Goal: Task Accomplishment & Management: Use online tool/utility

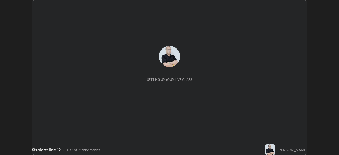
scroll to position [155, 338]
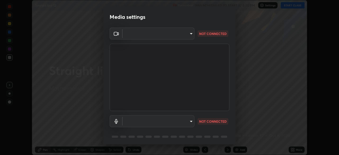
type input "c6d9f4fad3682c18dafb571cd2331b3ecaaf554884ec2734a231d331960bfaec"
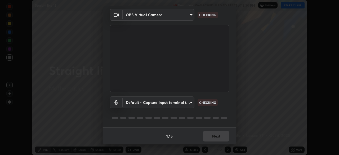
click at [190, 102] on body "Erase all Straight line 12 Recording WAS SCHEDULED TO START AT 5:30 PM Settings…" at bounding box center [169, 77] width 339 height 155
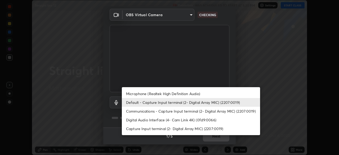
click at [166, 94] on li "Microphone (Realtek High Definition Audio)" at bounding box center [191, 93] width 138 height 9
type input "08d2579e0e28a31325e46f1a0935fd135ddd04ca2428966b5fd78fa4b1a724ef"
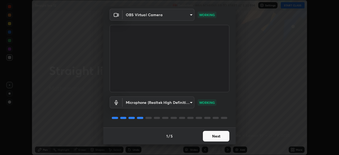
click at [217, 135] on button "Next" at bounding box center [216, 136] width 26 height 11
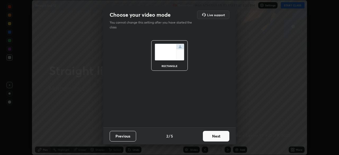
scroll to position [0, 0]
click at [220, 138] on button "Next" at bounding box center [216, 136] width 26 height 11
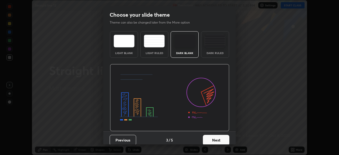
click at [224, 139] on button "Next" at bounding box center [216, 140] width 26 height 11
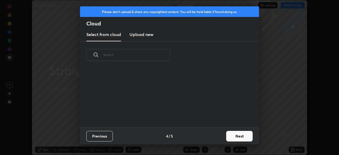
click at [240, 135] on button "Next" at bounding box center [239, 136] width 26 height 11
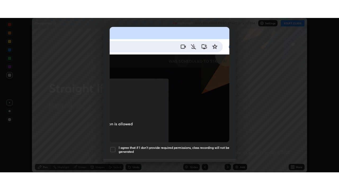
scroll to position [127, 0]
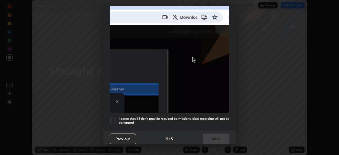
click at [114, 117] on div at bounding box center [113, 120] width 6 height 6
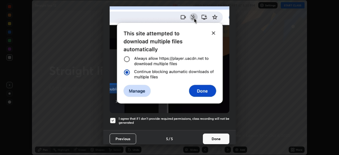
click at [211, 137] on button "Done" at bounding box center [216, 138] width 26 height 11
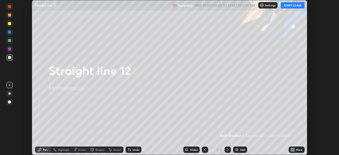
click at [287, 5] on button "START CLASS" at bounding box center [292, 5] width 24 height 6
click at [293, 151] on icon at bounding box center [293, 150] width 1 height 1
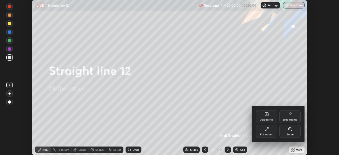
click at [269, 134] on div "Full screen" at bounding box center [266, 134] width 13 height 3
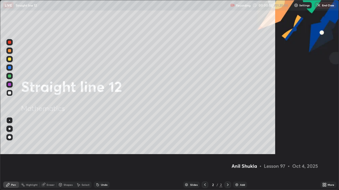
scroll to position [190, 339]
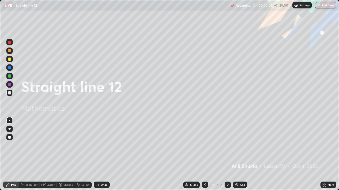
click at [9, 60] on div at bounding box center [9, 59] width 3 height 3
click at [11, 59] on div at bounding box center [9, 59] width 3 height 3
click at [9, 130] on div at bounding box center [9, 129] width 6 height 6
click at [227, 155] on icon at bounding box center [228, 185] width 2 height 3
click at [239, 155] on div "Add" at bounding box center [240, 185] width 14 height 6
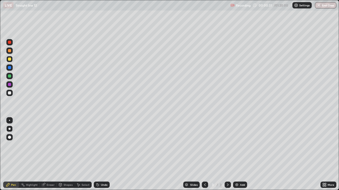
click at [10, 138] on div at bounding box center [9, 137] width 3 height 3
click at [10, 129] on div at bounding box center [9, 129] width 2 height 2
click at [104, 155] on div "Undo" at bounding box center [104, 185] width 7 height 3
click at [105, 155] on div "Undo" at bounding box center [102, 185] width 16 height 6
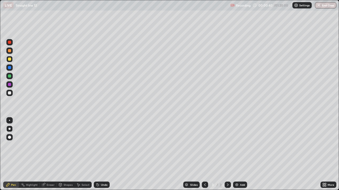
click at [105, 155] on div "Undo" at bounding box center [102, 185] width 16 height 6
click at [103, 155] on div "Undo" at bounding box center [104, 185] width 7 height 3
click at [99, 155] on div "Undo" at bounding box center [102, 185] width 16 height 6
click at [46, 155] on div "Eraser" at bounding box center [48, 185] width 17 height 6
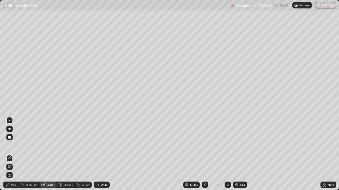
click at [13, 155] on div "Pen" at bounding box center [13, 185] width 5 height 3
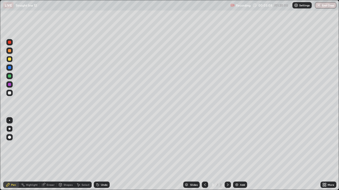
click at [84, 155] on div "Select" at bounding box center [85, 185] width 8 height 3
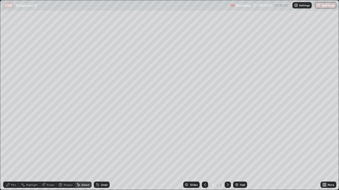
click at [50, 155] on div "Eraser" at bounding box center [51, 185] width 8 height 3
click at [10, 155] on icon at bounding box center [8, 185] width 4 height 4
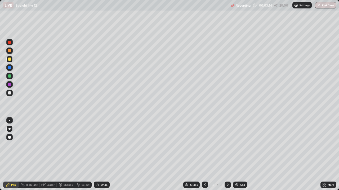
click at [10, 59] on div at bounding box center [9, 59] width 3 height 3
click at [228, 155] on icon at bounding box center [227, 185] width 4 height 4
click at [237, 155] on img at bounding box center [236, 185] width 4 height 4
click at [10, 94] on div at bounding box center [9, 93] width 3 height 3
click at [9, 85] on div at bounding box center [9, 84] width 3 height 3
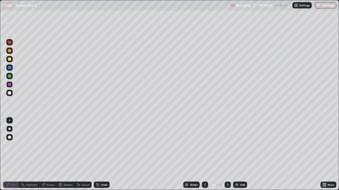
click at [10, 94] on div at bounding box center [9, 93] width 3 height 3
click at [10, 83] on div at bounding box center [9, 84] width 3 height 3
click at [10, 76] on div at bounding box center [9, 76] width 3 height 3
click at [105, 155] on div "Undo" at bounding box center [104, 185] width 7 height 3
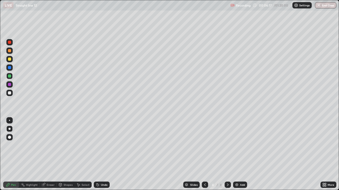
click at [11, 43] on div at bounding box center [9, 42] width 6 height 6
click at [9, 68] on div at bounding box center [9, 67] width 3 height 3
click at [10, 43] on div at bounding box center [9, 42] width 3 height 3
click at [49, 155] on div "Eraser" at bounding box center [51, 185] width 8 height 3
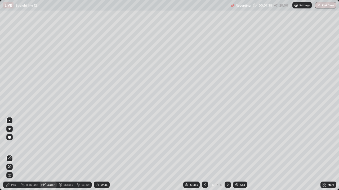
click at [12, 155] on div "Pen" at bounding box center [13, 185] width 5 height 3
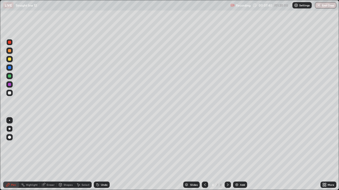
click at [10, 60] on div at bounding box center [9, 59] width 3 height 3
click at [7, 93] on div at bounding box center [9, 93] width 6 height 6
click at [103, 155] on div "Undo" at bounding box center [104, 185] width 7 height 3
click at [104, 155] on div "Undo" at bounding box center [104, 185] width 7 height 3
click at [10, 77] on div at bounding box center [9, 76] width 3 height 3
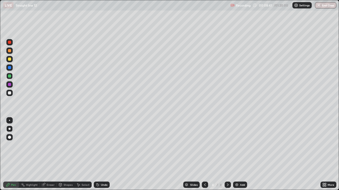
click at [10, 60] on div at bounding box center [9, 59] width 3 height 3
click at [49, 155] on div "Eraser" at bounding box center [48, 185] width 17 height 6
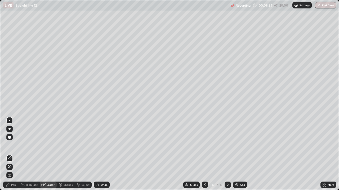
click at [11, 155] on div "Pen" at bounding box center [13, 185] width 5 height 3
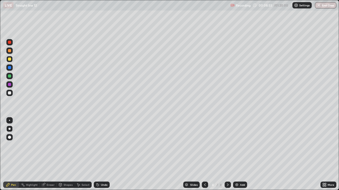
click at [9, 67] on div at bounding box center [9, 67] width 3 height 3
click at [10, 93] on div at bounding box center [9, 93] width 3 height 3
click at [9, 85] on div at bounding box center [9, 84] width 3 height 3
click at [8, 94] on div at bounding box center [9, 93] width 3 height 3
click at [9, 84] on div at bounding box center [9, 84] width 3 height 3
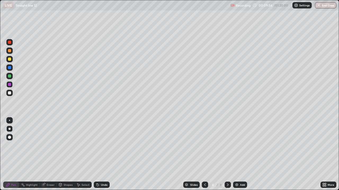
click at [11, 67] on div at bounding box center [9, 67] width 3 height 3
click at [10, 92] on div at bounding box center [9, 93] width 3 height 3
click at [10, 42] on div at bounding box center [9, 42] width 3 height 3
click at [226, 155] on icon at bounding box center [227, 185] width 4 height 4
click at [240, 155] on div "Add" at bounding box center [240, 185] width 14 height 6
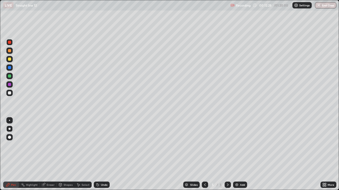
click at [10, 58] on div at bounding box center [9, 59] width 3 height 3
click at [48, 155] on div "Eraser" at bounding box center [51, 185] width 8 height 3
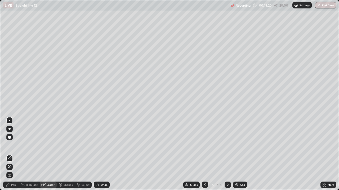
click at [9, 155] on icon at bounding box center [8, 185] width 4 height 4
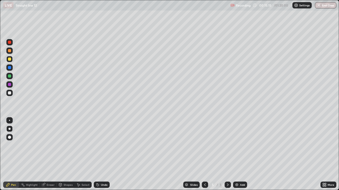
click at [10, 93] on div at bounding box center [9, 93] width 3 height 3
click at [204, 155] on icon at bounding box center [205, 185] width 4 height 4
click at [227, 155] on icon at bounding box center [228, 185] width 2 height 3
click at [102, 155] on div "Undo" at bounding box center [104, 185] width 7 height 3
click at [99, 155] on div "Undo" at bounding box center [101, 185] width 18 height 11
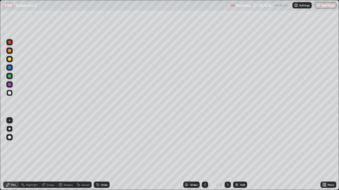
click at [10, 85] on div at bounding box center [9, 84] width 3 height 3
click at [9, 93] on div at bounding box center [9, 93] width 3 height 3
click at [10, 77] on div at bounding box center [9, 76] width 3 height 3
click at [9, 92] on div at bounding box center [9, 93] width 3 height 3
click at [103, 155] on div "Undo" at bounding box center [104, 185] width 7 height 3
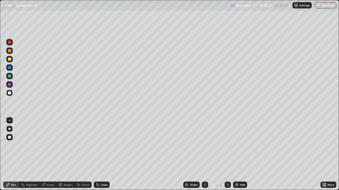
click at [101, 155] on div "Undo" at bounding box center [104, 185] width 7 height 3
click at [284, 155] on div "Slides 5 / 5 Add" at bounding box center [215, 185] width 211 height 11
click at [270, 155] on div "Slides 5 / 5 Add" at bounding box center [215, 185] width 211 height 11
click at [10, 60] on div at bounding box center [9, 59] width 3 height 3
click at [9, 131] on div at bounding box center [9, 129] width 6 height 6
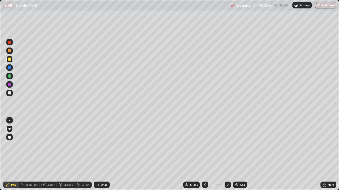
click at [83, 155] on div "Select" at bounding box center [85, 185] width 8 height 3
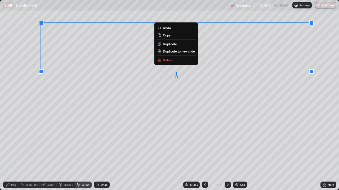
click at [185, 52] on p "Duplicate to new slide" at bounding box center [179, 51] width 32 height 4
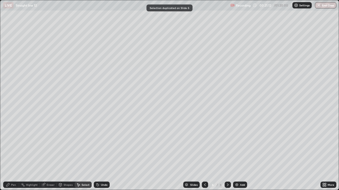
click at [49, 155] on div "Eraser" at bounding box center [51, 185] width 8 height 3
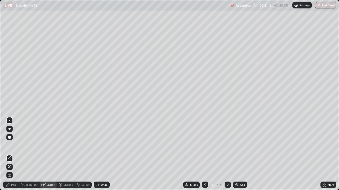
click at [12, 155] on div "Pen" at bounding box center [13, 185] width 5 height 3
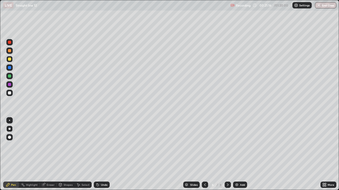
click at [49, 155] on div "Eraser" at bounding box center [51, 185] width 8 height 3
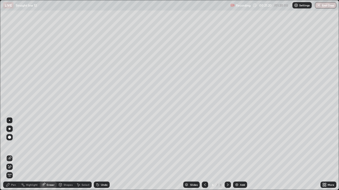
click at [15, 155] on div "Pen" at bounding box center [13, 185] width 5 height 3
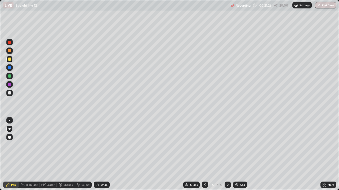
click at [101, 155] on div "Undo" at bounding box center [104, 185] width 7 height 3
click at [101, 155] on div "Undo" at bounding box center [102, 185] width 16 height 6
click at [101, 155] on div "Undo" at bounding box center [101, 185] width 18 height 11
click at [51, 155] on div "Eraser" at bounding box center [51, 185] width 8 height 3
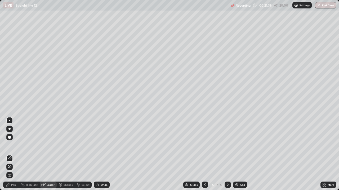
click at [11, 155] on div "Pen" at bounding box center [11, 185] width 16 height 6
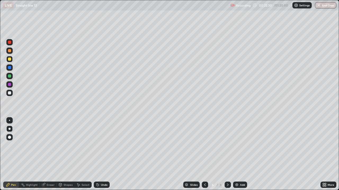
click at [50, 155] on div "Eraser" at bounding box center [51, 185] width 8 height 3
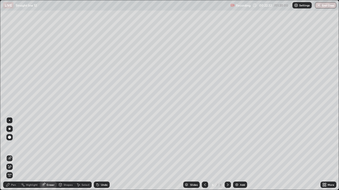
click at [12, 155] on div "Pen" at bounding box center [13, 185] width 5 height 3
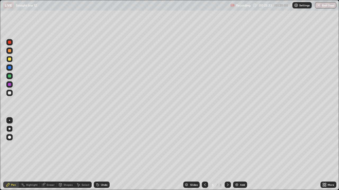
click at [10, 93] on div at bounding box center [9, 93] width 3 height 3
click at [9, 85] on div at bounding box center [9, 84] width 3 height 3
click at [51, 155] on div "Eraser" at bounding box center [51, 185] width 8 height 3
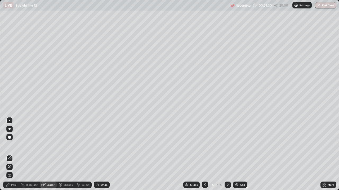
click at [10, 155] on icon at bounding box center [8, 185] width 4 height 4
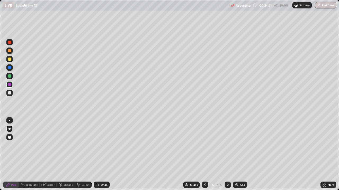
click at [10, 60] on div at bounding box center [9, 59] width 3 height 3
click at [105, 155] on div "Undo" at bounding box center [104, 185] width 7 height 3
click at [27, 155] on div "Highlight" at bounding box center [32, 185] width 12 height 3
click at [83, 155] on div "Select" at bounding box center [85, 185] width 8 height 3
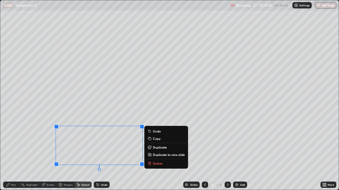
click at [158, 155] on p "Delete" at bounding box center [158, 164] width 10 height 4
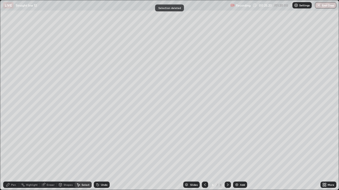
click at [14, 155] on div "Pen" at bounding box center [13, 185] width 5 height 3
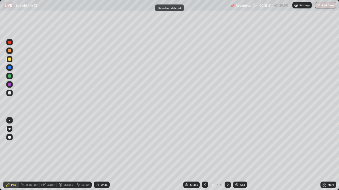
click at [10, 92] on div at bounding box center [9, 93] width 3 height 3
click at [50, 155] on div "Eraser" at bounding box center [51, 185] width 8 height 3
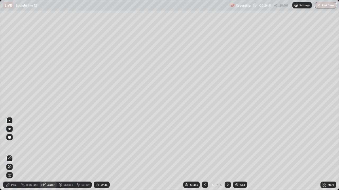
click at [12, 155] on div "Pen" at bounding box center [13, 185] width 5 height 3
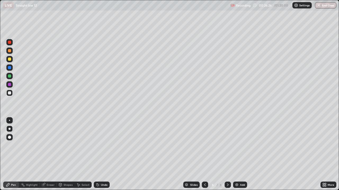
click at [103, 155] on div "Undo" at bounding box center [104, 185] width 7 height 3
click at [103, 155] on div "Undo" at bounding box center [102, 185] width 16 height 6
click at [204, 155] on icon at bounding box center [205, 185] width 4 height 4
click at [227, 155] on icon at bounding box center [228, 185] width 2 height 3
click at [10, 60] on div at bounding box center [9, 59] width 3 height 3
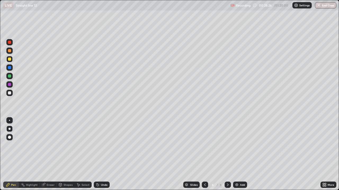
click at [10, 78] on div at bounding box center [9, 76] width 3 height 3
click at [102, 155] on div "Undo" at bounding box center [102, 185] width 16 height 6
click at [103, 155] on div "Undo" at bounding box center [104, 185] width 7 height 3
click at [104, 155] on div "Undo" at bounding box center [104, 185] width 7 height 3
click at [105, 155] on div "Undo" at bounding box center [102, 185] width 16 height 6
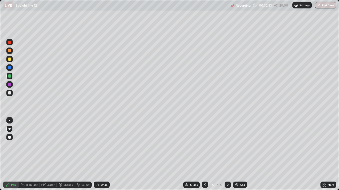
click at [228, 155] on icon at bounding box center [227, 185] width 4 height 4
click at [240, 155] on div "Add" at bounding box center [242, 185] width 5 height 3
click at [11, 60] on div at bounding box center [9, 59] width 3 height 3
click at [85, 155] on div "Select" at bounding box center [83, 185] width 17 height 6
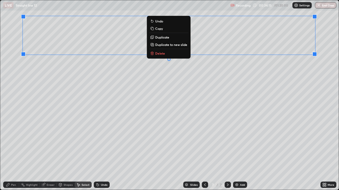
click at [174, 108] on div "0 ° Undo Copy Duplicate Duplicate to new slide Delete" at bounding box center [169, 95] width 338 height 190
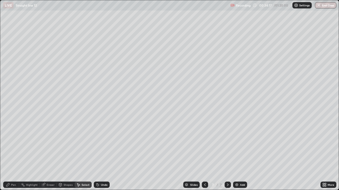
click at [47, 155] on div "Eraser" at bounding box center [51, 185] width 8 height 3
click at [11, 155] on div "Pen" at bounding box center [11, 185] width 16 height 6
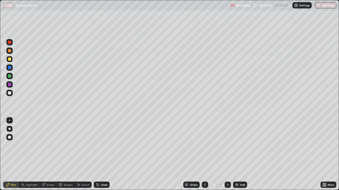
click at [9, 93] on div at bounding box center [9, 93] width 3 height 3
click at [10, 93] on div at bounding box center [9, 93] width 3 height 3
click at [10, 85] on div at bounding box center [9, 84] width 3 height 3
click at [102, 155] on div "Undo" at bounding box center [104, 185] width 7 height 3
click at [103, 155] on div "Undo" at bounding box center [104, 185] width 7 height 3
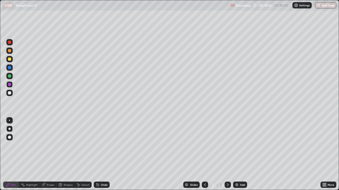
click at [105, 155] on div "Undo" at bounding box center [104, 185] width 7 height 3
click at [102, 155] on div "Undo" at bounding box center [104, 185] width 7 height 3
click at [10, 67] on div at bounding box center [9, 67] width 3 height 3
click at [9, 85] on div at bounding box center [9, 84] width 3 height 3
click at [9, 76] on div at bounding box center [9, 76] width 3 height 3
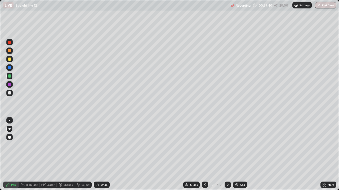
click at [10, 93] on div at bounding box center [9, 93] width 3 height 3
click at [51, 155] on div "Eraser" at bounding box center [51, 185] width 8 height 3
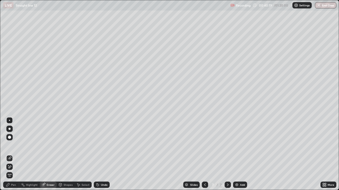
click at [12, 155] on div "Pen" at bounding box center [13, 185] width 5 height 3
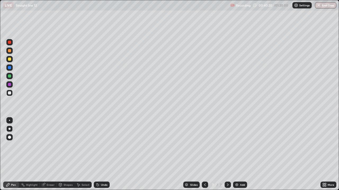
click at [9, 85] on div at bounding box center [9, 84] width 3 height 3
click at [8, 94] on div at bounding box center [9, 93] width 3 height 3
click at [10, 77] on div at bounding box center [9, 76] width 3 height 3
click at [104, 155] on div "Undo" at bounding box center [104, 185] width 7 height 3
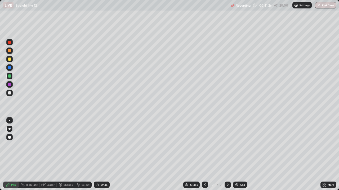
click at [105, 155] on div "Undo" at bounding box center [102, 185] width 16 height 6
click at [10, 93] on div at bounding box center [9, 93] width 3 height 3
click at [228, 155] on icon at bounding box center [227, 185] width 4 height 4
click at [242, 155] on div "Add" at bounding box center [242, 185] width 5 height 3
click at [10, 60] on div at bounding box center [9, 59] width 3 height 3
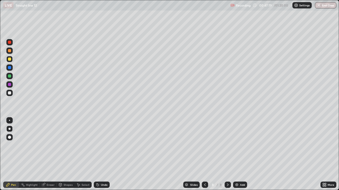
click at [10, 93] on div at bounding box center [9, 93] width 3 height 3
click at [101, 155] on div "Undo" at bounding box center [104, 185] width 7 height 3
click at [10, 93] on div at bounding box center [9, 93] width 3 height 3
click at [9, 85] on div at bounding box center [9, 84] width 3 height 3
click at [9, 78] on div at bounding box center [9, 76] width 6 height 6
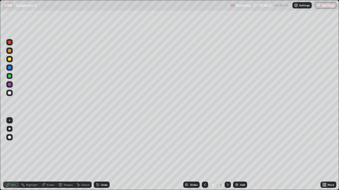
click at [101, 155] on div "Undo" at bounding box center [104, 185] width 7 height 3
click at [100, 155] on div "Undo" at bounding box center [102, 185] width 16 height 6
click at [10, 69] on div at bounding box center [9, 67] width 3 height 3
click at [11, 93] on div at bounding box center [9, 93] width 6 height 6
click at [99, 155] on div "Undo" at bounding box center [102, 185] width 16 height 6
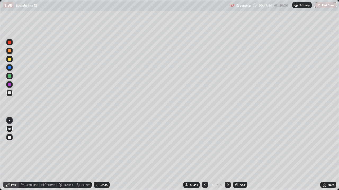
click at [10, 86] on div at bounding box center [9, 84] width 3 height 3
click at [9, 76] on div at bounding box center [9, 76] width 3 height 3
click at [10, 93] on div at bounding box center [9, 93] width 3 height 3
click at [102, 155] on div "Undo" at bounding box center [104, 185] width 7 height 3
click at [84, 155] on div "Select" at bounding box center [85, 185] width 8 height 3
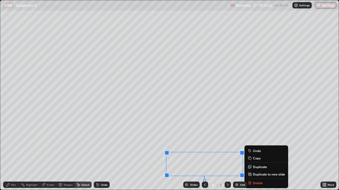
click at [263, 155] on p "Duplicate to new slide" at bounding box center [269, 174] width 32 height 4
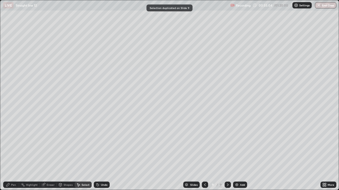
click at [10, 155] on div "Pen" at bounding box center [11, 185] width 16 height 6
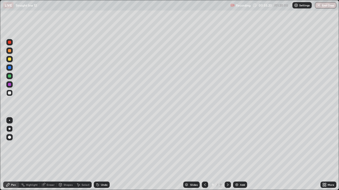
click at [10, 60] on div at bounding box center [9, 59] width 3 height 3
click at [9, 94] on div at bounding box center [9, 93] width 3 height 3
click at [9, 93] on div at bounding box center [9, 93] width 3 height 3
click at [45, 155] on icon at bounding box center [43, 185] width 4 height 4
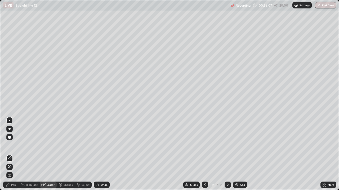
click at [14, 155] on div "Pen" at bounding box center [13, 185] width 5 height 3
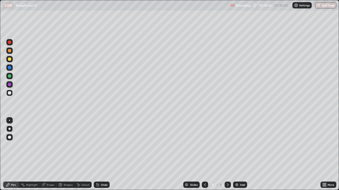
click at [102, 155] on div "Undo" at bounding box center [104, 185] width 7 height 3
click at [104, 155] on div "Undo" at bounding box center [104, 185] width 7 height 3
click at [105, 155] on div "Undo" at bounding box center [104, 185] width 7 height 3
click at [10, 93] on div at bounding box center [9, 93] width 3 height 3
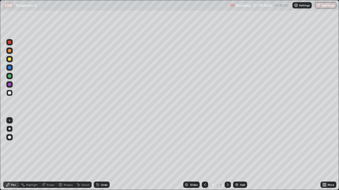
click at [9, 77] on div at bounding box center [9, 76] width 3 height 3
click at [83, 155] on div "Select" at bounding box center [85, 185] width 8 height 3
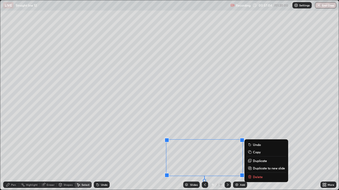
click at [253, 155] on p "Delete" at bounding box center [258, 177] width 10 height 4
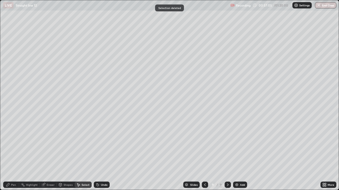
click at [13, 155] on div "Pen" at bounding box center [13, 185] width 5 height 3
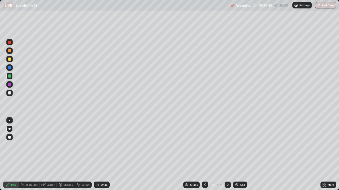
click at [10, 93] on div at bounding box center [9, 93] width 3 height 3
click at [102, 155] on div "Undo" at bounding box center [104, 185] width 7 height 3
click at [102, 155] on div "Undo" at bounding box center [102, 185] width 16 height 6
click at [103, 155] on div "Undo" at bounding box center [102, 185] width 16 height 6
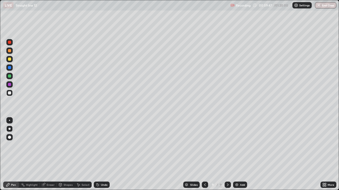
click at [102, 155] on div "Undo" at bounding box center [102, 185] width 16 height 6
click at [205, 155] on icon at bounding box center [205, 185] width 4 height 4
click at [226, 155] on icon at bounding box center [227, 185] width 4 height 4
click at [10, 60] on div at bounding box center [9, 59] width 3 height 3
click at [203, 155] on icon at bounding box center [205, 185] width 4 height 4
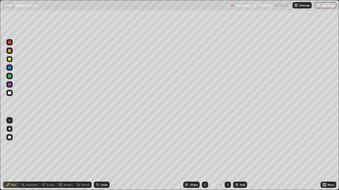
click at [226, 155] on icon at bounding box center [227, 185] width 4 height 4
click at [234, 155] on img at bounding box center [236, 185] width 4 height 4
click at [205, 155] on icon at bounding box center [204, 185] width 4 height 4
click at [205, 155] on icon at bounding box center [205, 185] width 2 height 3
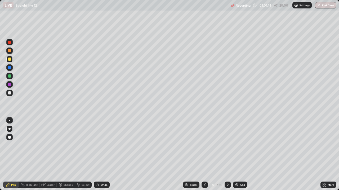
click at [228, 155] on icon at bounding box center [227, 185] width 4 height 4
click at [227, 155] on icon at bounding box center [227, 185] width 4 height 4
click at [98, 155] on icon at bounding box center [98, 185] width 4 height 4
click at [98, 155] on icon at bounding box center [98, 185] width 2 height 2
click at [98, 155] on icon at bounding box center [98, 185] width 4 height 4
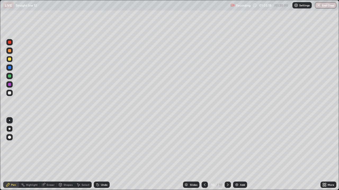
click at [9, 93] on div at bounding box center [9, 93] width 3 height 3
click at [9, 85] on div at bounding box center [9, 84] width 3 height 3
click at [10, 77] on div at bounding box center [9, 76] width 3 height 3
click at [9, 91] on div at bounding box center [9, 93] width 6 height 6
click at [9, 84] on div at bounding box center [9, 84] width 3 height 3
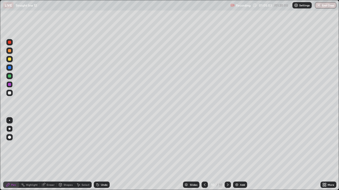
click at [10, 70] on div at bounding box center [9, 68] width 6 height 6
click at [10, 60] on div at bounding box center [9, 59] width 3 height 3
click at [10, 51] on div at bounding box center [9, 50] width 3 height 3
click at [10, 60] on div at bounding box center [9, 59] width 3 height 3
click at [8, 129] on div at bounding box center [9, 129] width 6 height 6
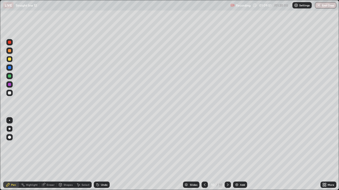
click at [227, 155] on icon at bounding box center [227, 185] width 4 height 4
click at [242, 155] on div "Add" at bounding box center [240, 185] width 14 height 6
click at [9, 93] on div at bounding box center [9, 93] width 3 height 3
click at [103, 155] on div "Undo" at bounding box center [104, 185] width 7 height 3
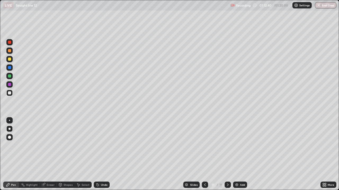
click at [103, 155] on div "Undo" at bounding box center [102, 185] width 16 height 6
click at [104, 155] on div "Undo" at bounding box center [104, 185] width 7 height 3
click at [102, 155] on div "Undo" at bounding box center [104, 185] width 7 height 3
click at [102, 155] on div "Undo" at bounding box center [102, 185] width 16 height 6
click at [10, 94] on div at bounding box center [9, 93] width 3 height 3
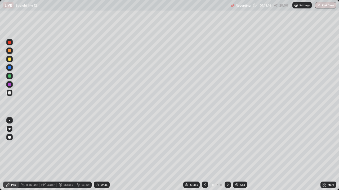
click at [11, 85] on div at bounding box center [9, 84] width 3 height 3
click at [50, 155] on div "Eraser" at bounding box center [51, 185] width 8 height 3
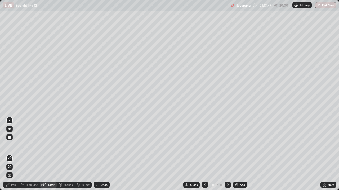
click at [13, 155] on div "Pen" at bounding box center [13, 185] width 5 height 3
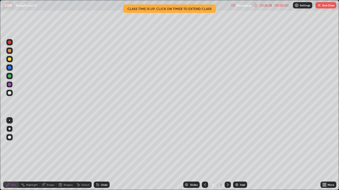
click at [324, 5] on button "End Class" at bounding box center [325, 5] width 21 height 6
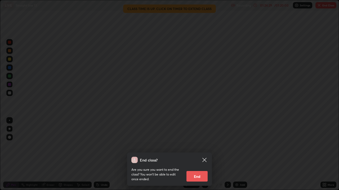
click at [200, 155] on button "End" at bounding box center [196, 176] width 21 height 11
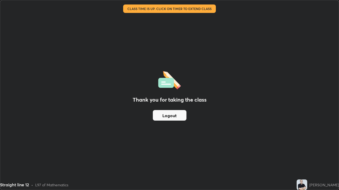
click at [167, 116] on button "Logout" at bounding box center [170, 115] width 34 height 11
